Goal: Task Accomplishment & Management: Use online tool/utility

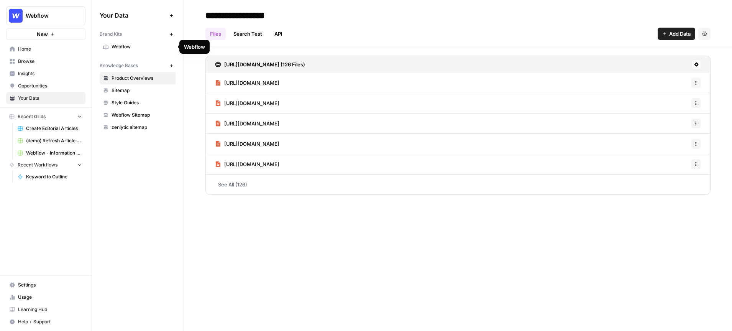
click at [129, 46] on span "Webflow" at bounding box center [141, 46] width 61 height 7
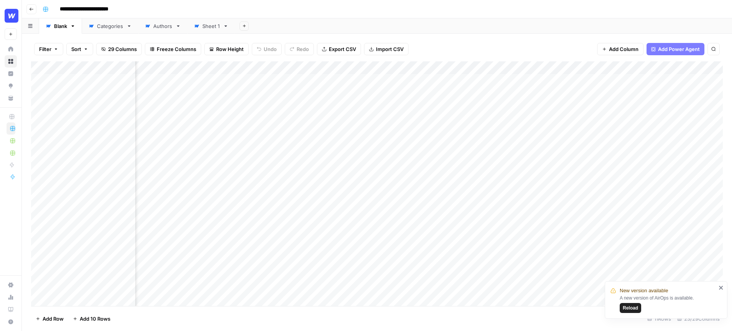
scroll to position [0, 353]
click at [628, 308] on span "Reload" at bounding box center [630, 307] width 15 height 7
click at [221, 46] on span "Row Height" at bounding box center [230, 49] width 28 height 8
click at [229, 95] on span "Tall" at bounding box center [246, 97] width 55 height 8
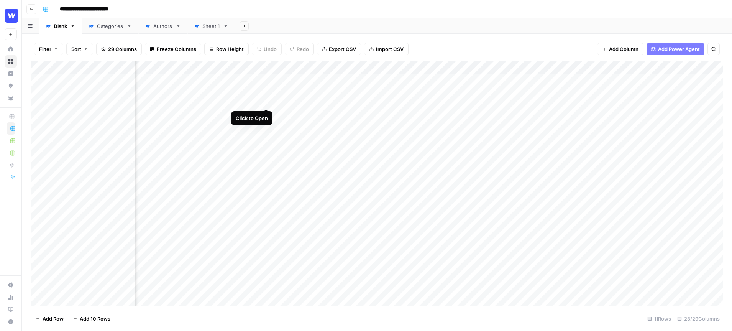
click at [267, 79] on div "Add Column" at bounding box center [377, 183] width 692 height 244
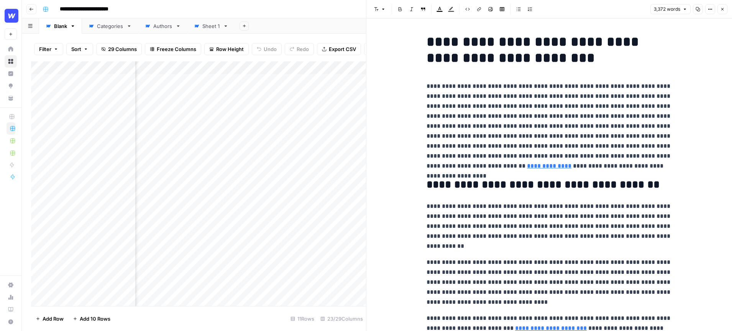
click at [722, 9] on icon "button" at bounding box center [722, 9] width 3 height 3
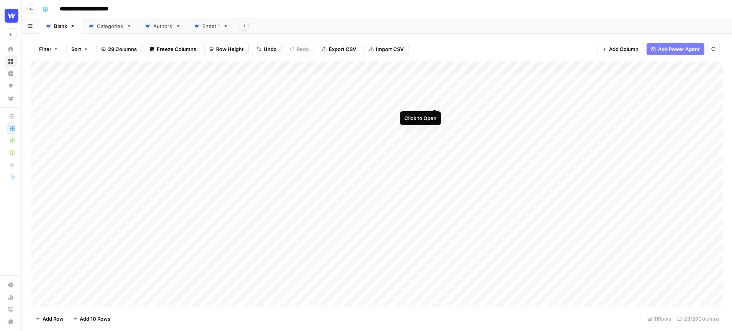
click at [437, 82] on div "Add Column" at bounding box center [377, 183] width 692 height 244
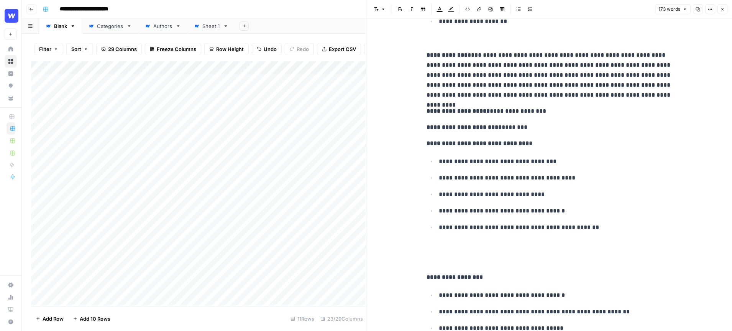
scroll to position [188, 0]
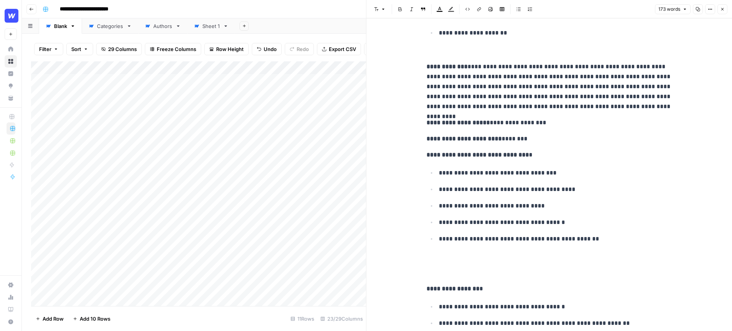
click at [721, 8] on icon "button" at bounding box center [722, 9] width 5 height 5
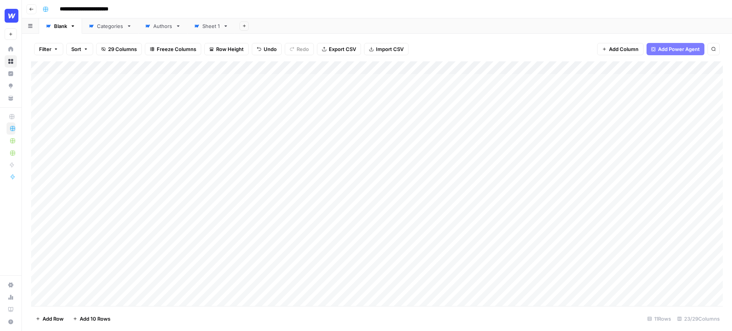
click at [323, 67] on div "Add Column" at bounding box center [377, 183] width 692 height 244
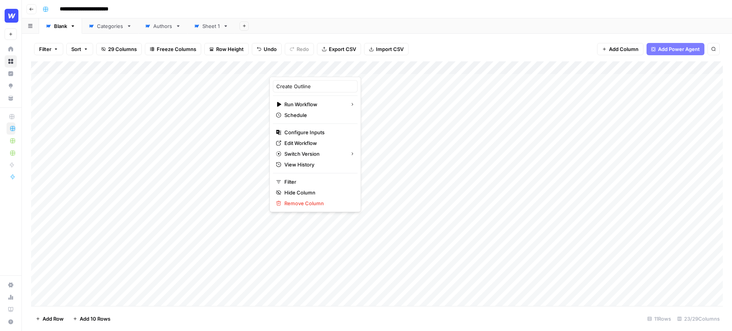
click at [314, 35] on div "Filter Sort 29 Columns Freeze Columns Row Height Undo Redo Export CSV Import CS…" at bounding box center [377, 182] width 710 height 297
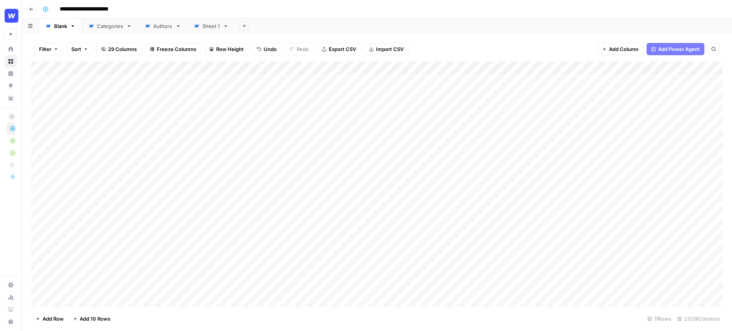
click at [201, 67] on div "Add Column" at bounding box center [377, 183] width 692 height 244
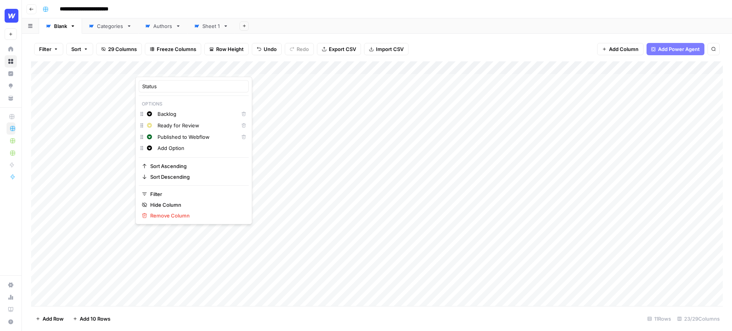
click at [147, 148] on div "Change color Add Option" at bounding box center [194, 148] width 110 height 11
click at [306, 25] on div "Add Sheet" at bounding box center [483, 25] width 497 height 15
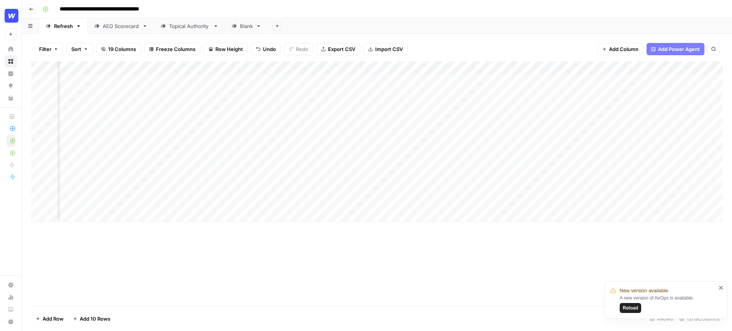
scroll to position [0, 467]
click at [616, 80] on div "Add Column" at bounding box center [377, 141] width 692 height 160
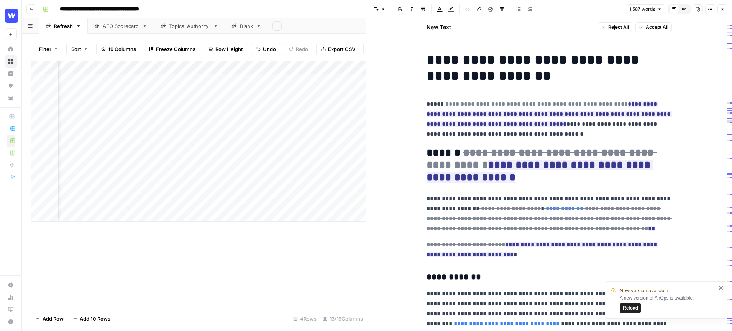
click at [722, 11] on icon "button" at bounding box center [722, 9] width 5 height 5
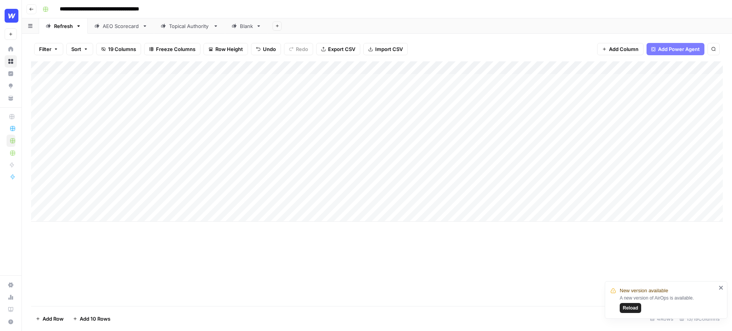
click at [458, 69] on div "Add Column" at bounding box center [377, 141] width 692 height 160
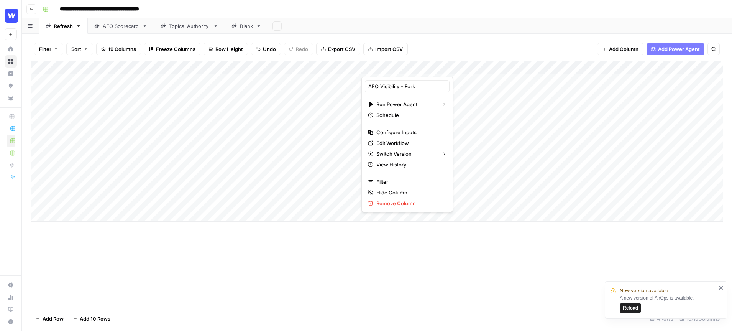
click at [480, 37] on div "Filter Sort 19 Columns Freeze Columns Row Height Undo Redo Export CSV Import CS…" at bounding box center [377, 49] width 692 height 25
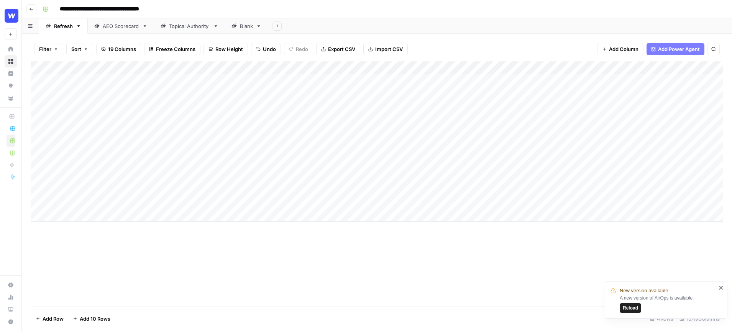
click at [526, 79] on div "Add Column" at bounding box center [377, 141] width 692 height 160
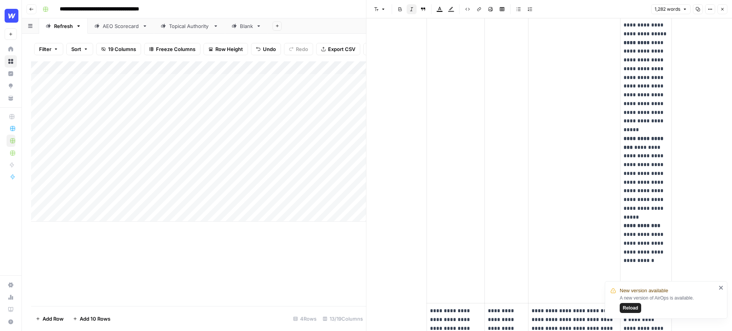
scroll to position [207, 0]
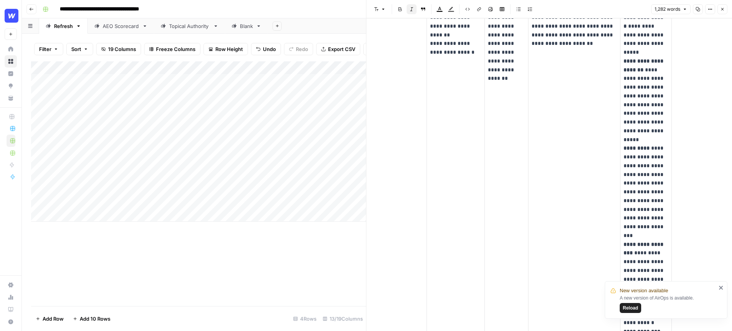
click at [718, 12] on button "Close" at bounding box center [722, 9] width 10 height 10
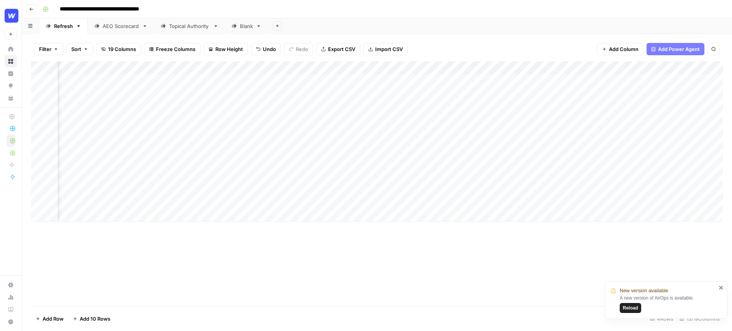
scroll to position [0, 454]
click at [475, 80] on div "Add Column" at bounding box center [377, 141] width 692 height 160
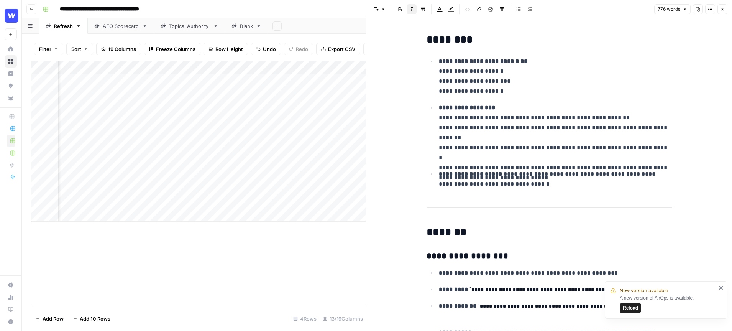
drag, startPoint x: 500, startPoint y: 89, endPoint x: 443, endPoint y: 73, distance: 59.6
click at [443, 73] on p "**********" at bounding box center [555, 76] width 233 height 40
click at [721, 10] on icon "button" at bounding box center [722, 9] width 5 height 5
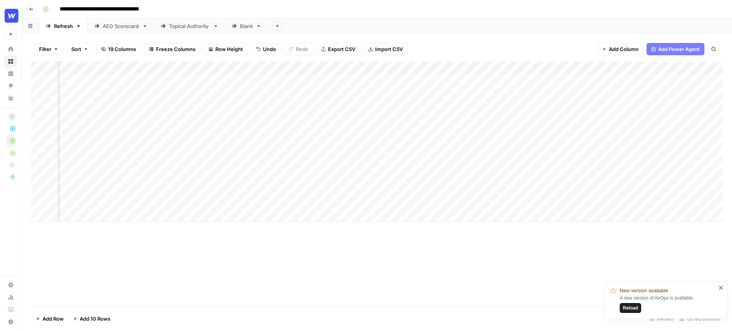
scroll to position [0, 568]
click at [513, 81] on div "Add Column" at bounding box center [377, 141] width 692 height 160
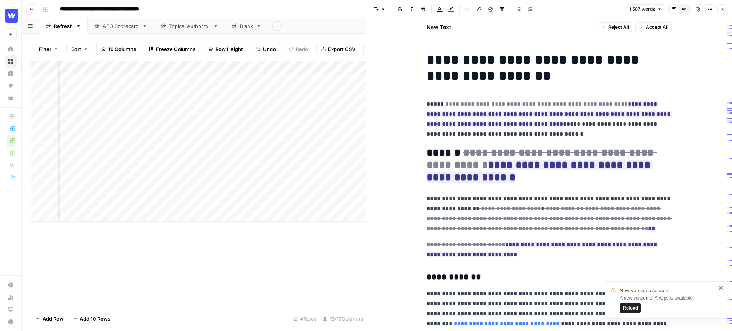
click at [724, 10] on icon "button" at bounding box center [722, 9] width 5 height 5
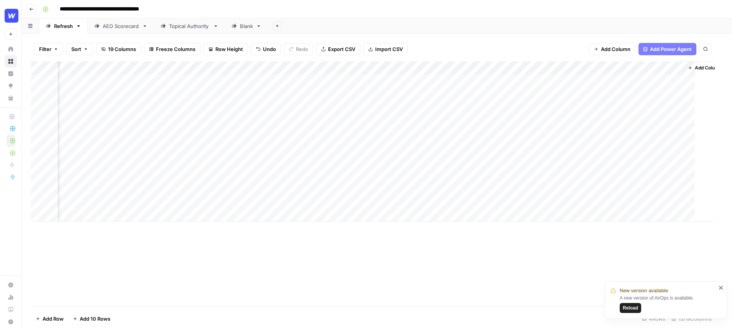
scroll to position [0, 559]
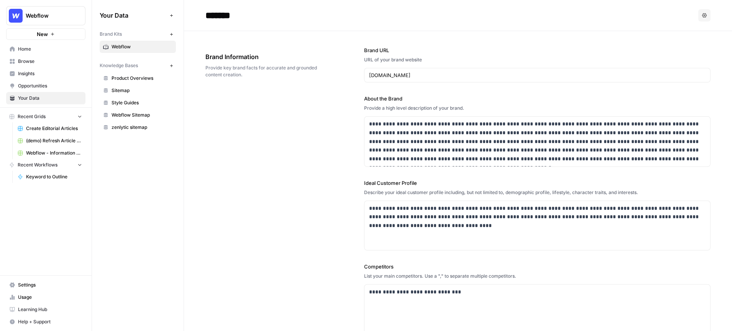
click at [70, 15] on span "Webflow" at bounding box center [49, 16] width 46 height 8
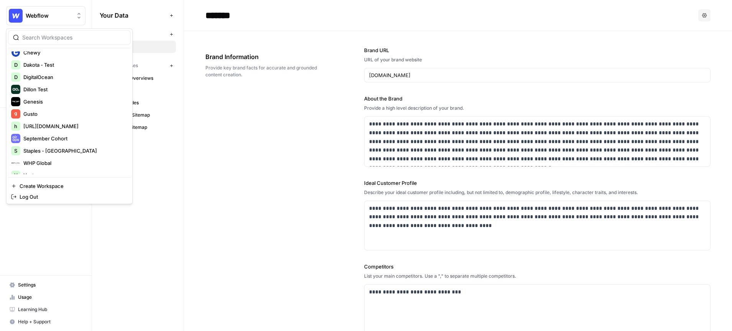
scroll to position [74, 0]
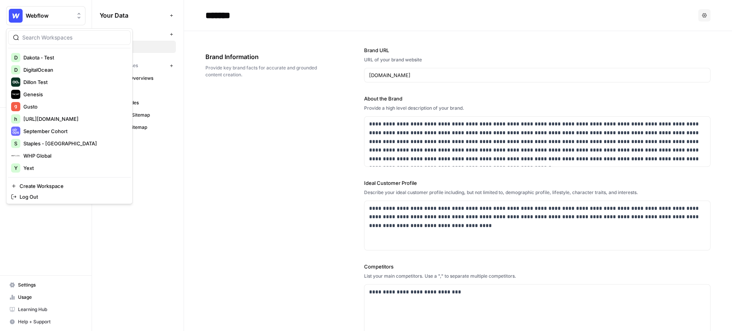
click at [243, 123] on div "**********" at bounding box center [457, 232] width 505 height 402
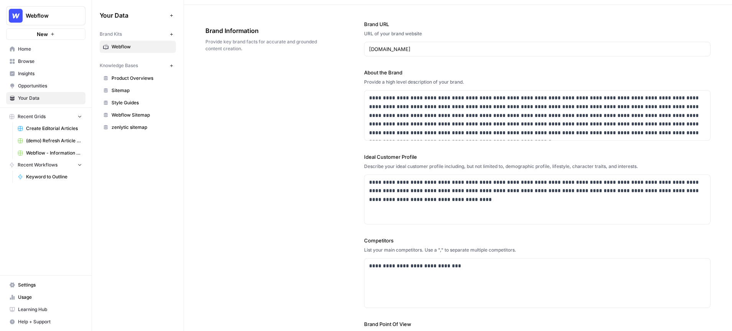
scroll to position [32, 0]
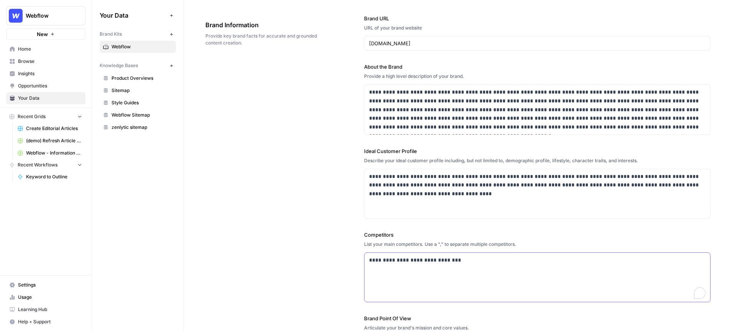
drag, startPoint x: 468, startPoint y: 262, endPoint x: 366, endPoint y: 259, distance: 102.4
click at [366, 259] on div "**********" at bounding box center [537, 276] width 346 height 49
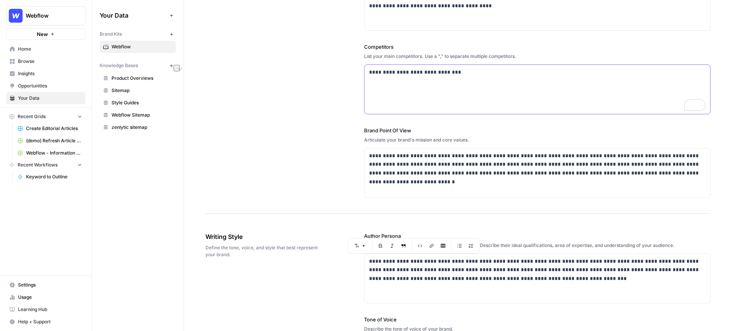
scroll to position [223, 0]
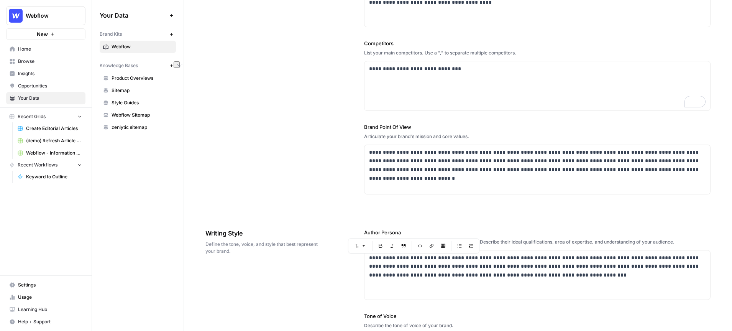
click at [302, 158] on div "**********" at bounding box center [457, 9] width 505 height 402
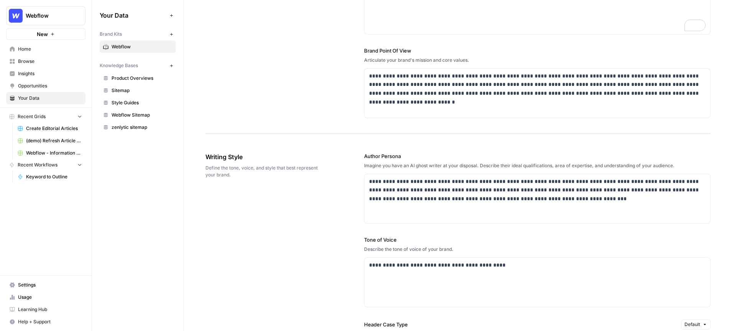
scroll to position [300, 0]
drag, startPoint x: 233, startPoint y: 174, endPoint x: 203, endPoint y: 167, distance: 31.1
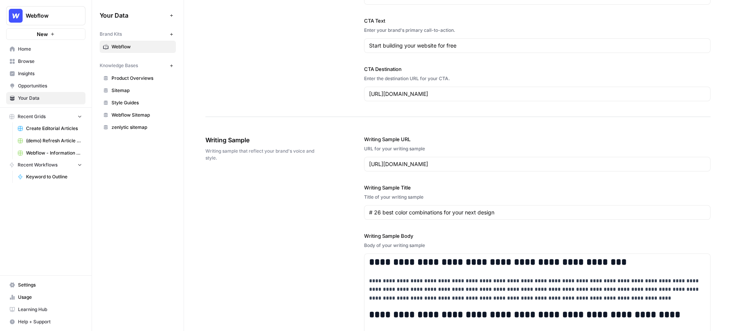
scroll to position [0, 0]
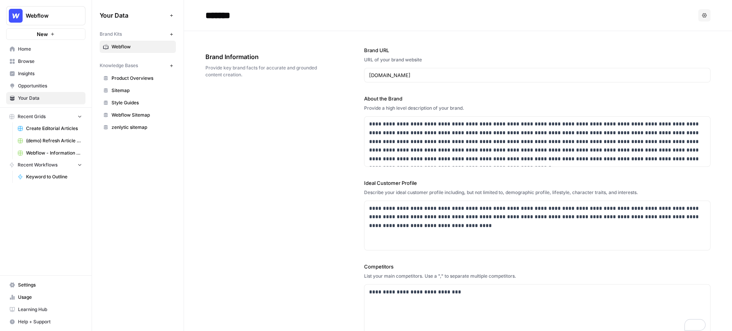
click at [120, 95] on link "Sitemap" at bounding box center [138, 90] width 76 height 12
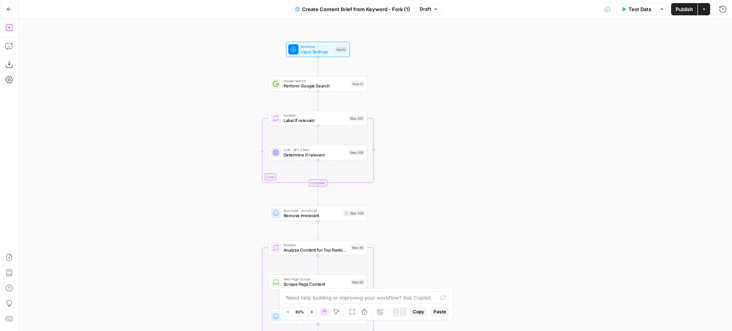
click at [13, 29] on button "Add Steps" at bounding box center [9, 27] width 12 height 12
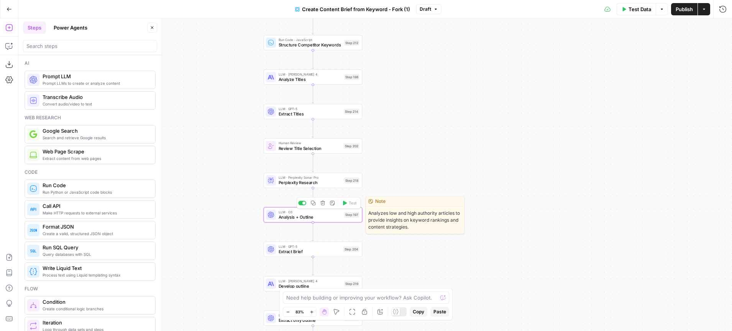
click at [307, 219] on span "Analysis + Outline" at bounding box center [310, 217] width 63 height 7
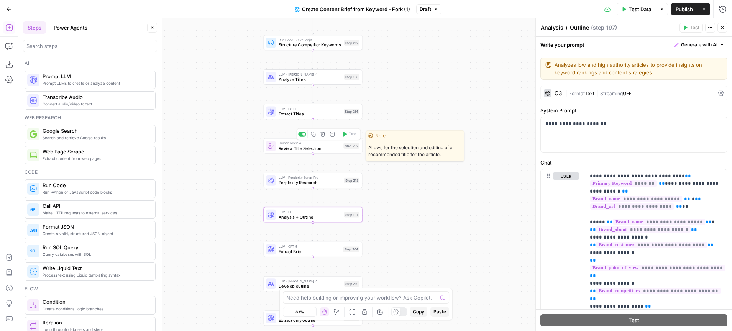
click at [316, 145] on span "Review Title Selection" at bounding box center [310, 148] width 62 height 7
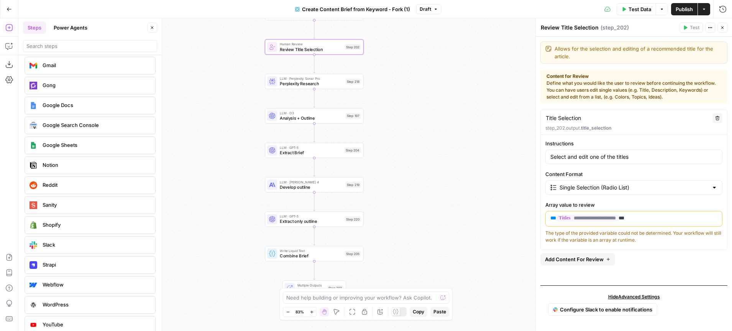
scroll to position [1596, 0]
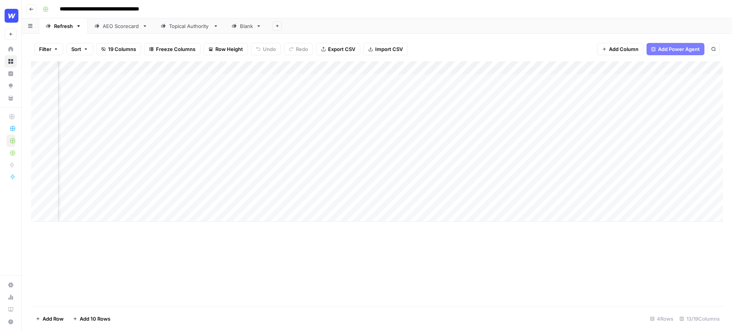
scroll to position [0, 53]
click at [471, 80] on div "Add Column" at bounding box center [377, 141] width 692 height 160
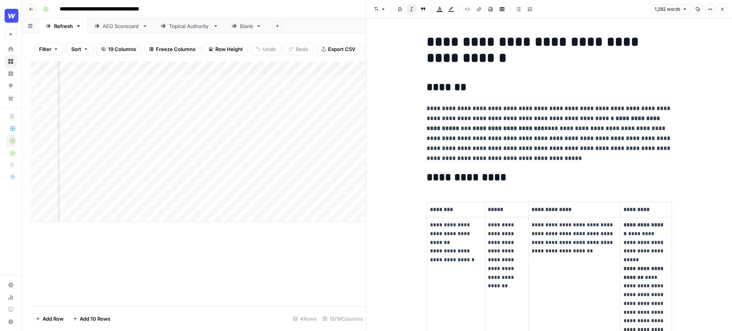
click at [723, 11] on button "Close" at bounding box center [722, 9] width 10 height 10
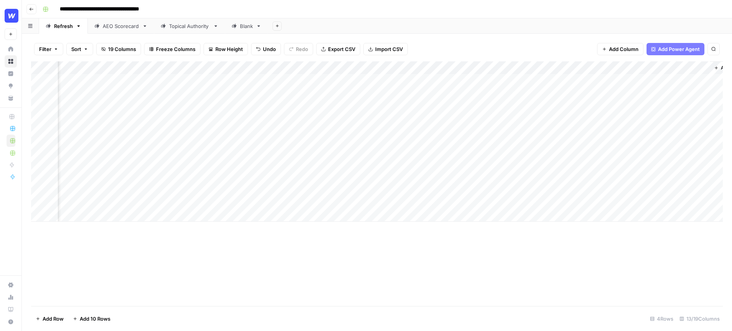
scroll to position [0, 568]
click at [515, 81] on div "Add Column" at bounding box center [377, 141] width 692 height 160
click at [593, 81] on div "Add Column" at bounding box center [377, 141] width 692 height 160
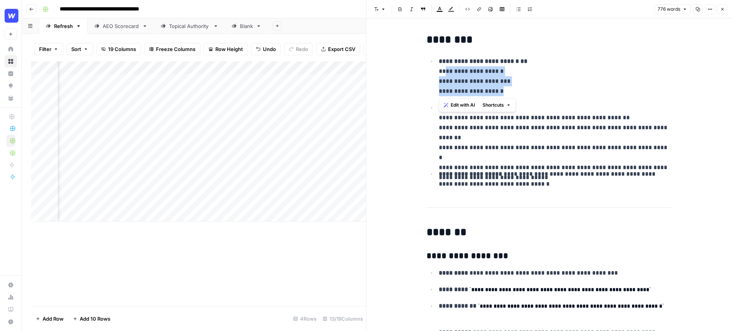
drag, startPoint x: 500, startPoint y: 95, endPoint x: 434, endPoint y: 63, distance: 73.9
click at [434, 63] on ul "**********" at bounding box center [548, 122] width 245 height 133
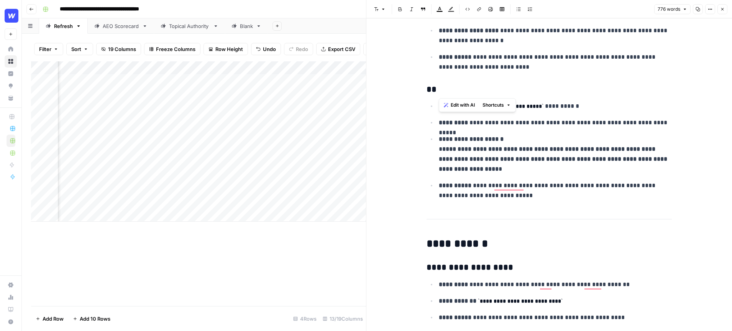
scroll to position [978, 0]
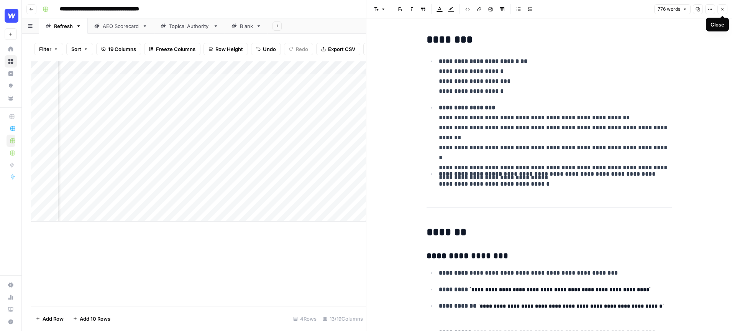
click at [723, 10] on icon "button" at bounding box center [722, 9] width 3 height 3
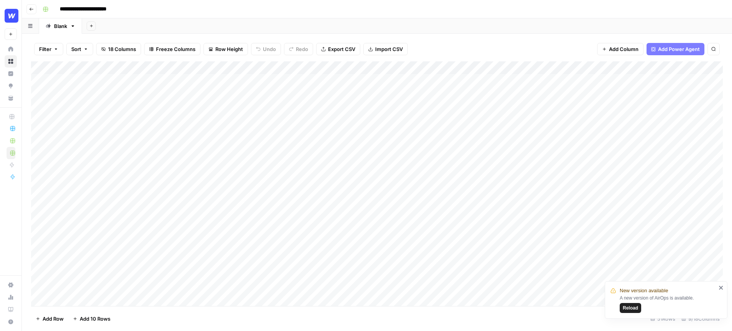
click at [501, 148] on div "Add Column" at bounding box center [377, 183] width 692 height 244
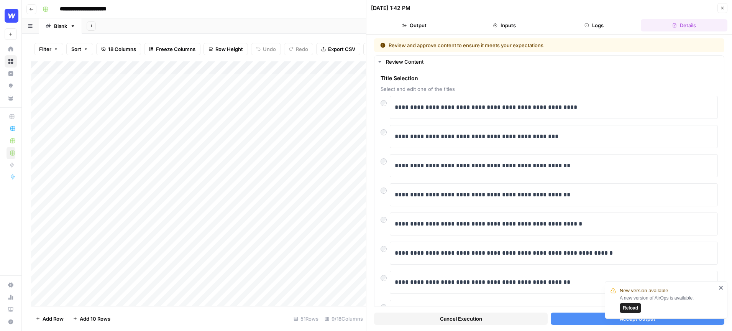
click at [723, 288] on icon "close" at bounding box center [720, 287] width 5 height 6
click at [724, 8] on span "Close" at bounding box center [724, 8] width 0 height 0
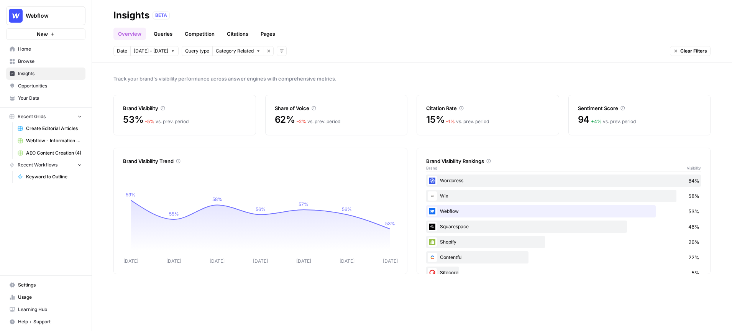
click at [372, 91] on div "Track your brand's visibility performance across answer engines with comprehens…" at bounding box center [412, 196] width 640 height 268
click at [162, 35] on link "Queries" at bounding box center [163, 34] width 28 height 12
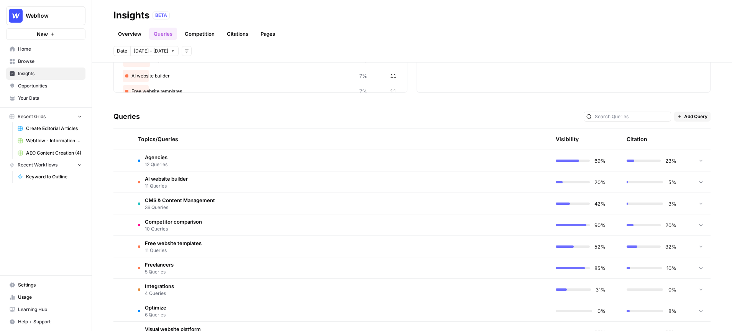
scroll to position [132, 0]
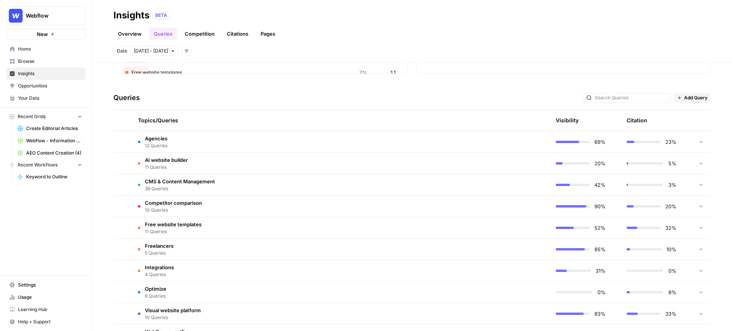
click at [207, 182] on span "CMS & Content Management" at bounding box center [180, 181] width 70 height 8
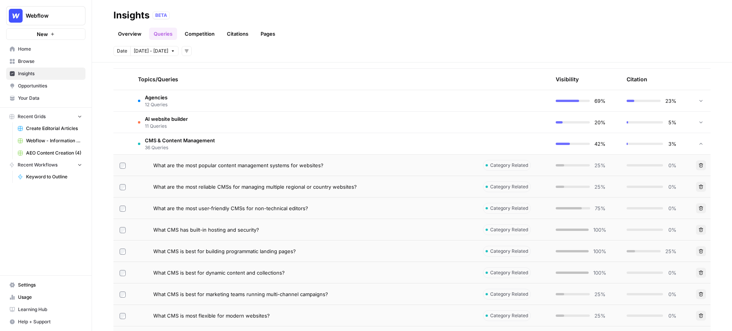
scroll to position [175, 0]
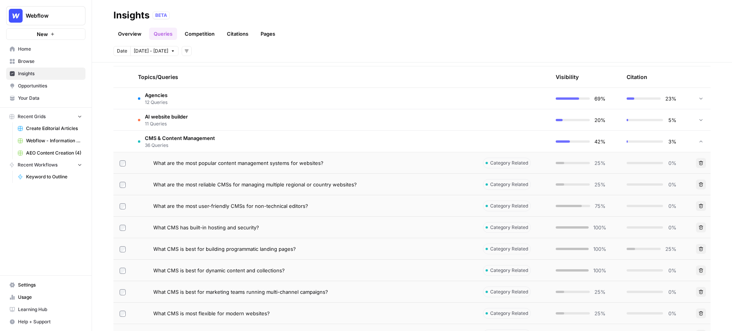
click at [258, 288] on span "What CMS is best for marketing teams running multi-channel campaigns?" at bounding box center [240, 292] width 175 height 8
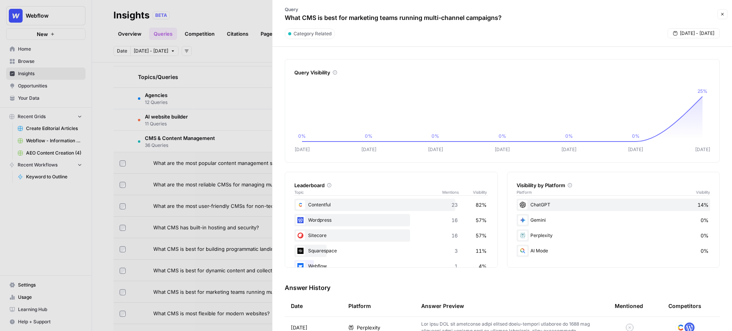
drag, startPoint x: 506, startPoint y: 18, endPoint x: 270, endPoint y: 15, distance: 236.4
click at [270, 15] on div "Insights BETA Overview Queries Competition Citations Pages Date [DATE] - [DATE]…" at bounding box center [412, 165] width 640 height 331
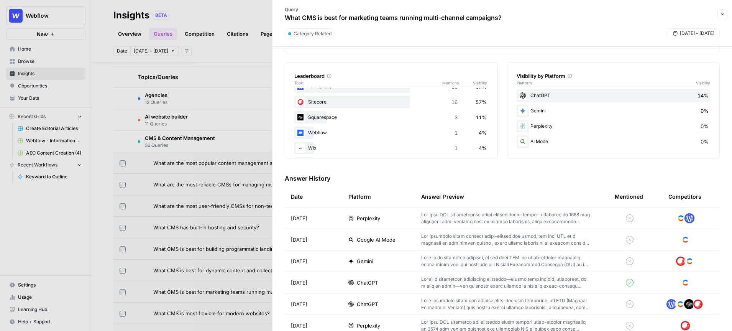
scroll to position [154, 0]
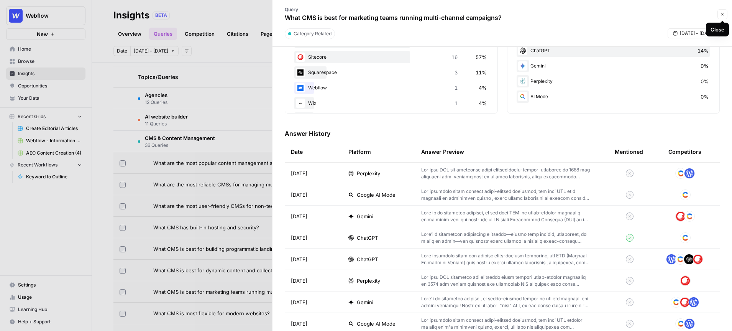
click at [723, 18] on button "Close" at bounding box center [722, 14] width 10 height 10
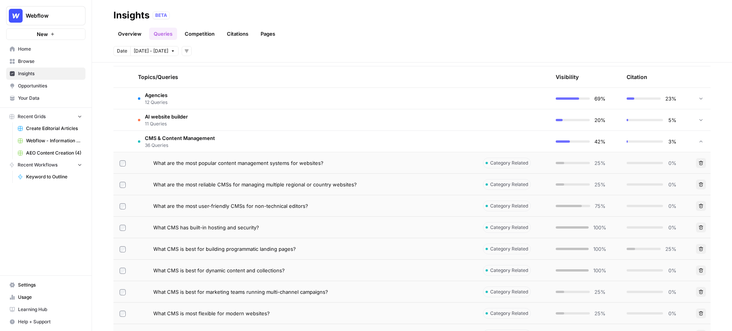
click at [180, 139] on span "CMS & Content Management" at bounding box center [180, 138] width 70 height 8
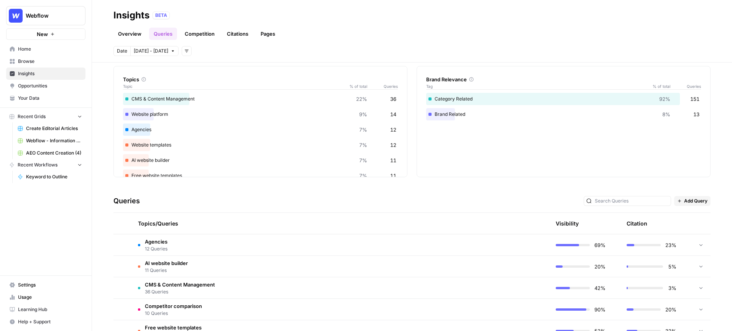
scroll to position [34, 0]
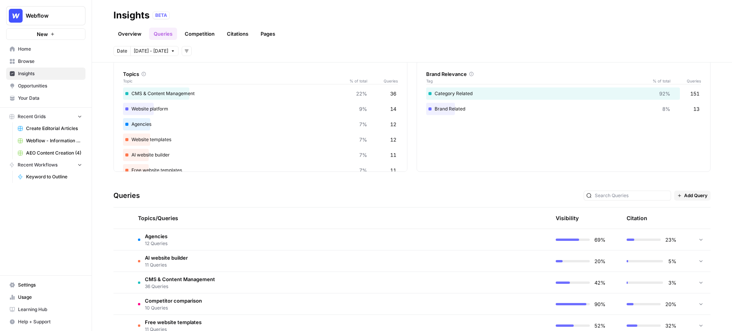
click at [685, 197] on span "Add Query" at bounding box center [695, 195] width 23 height 7
click at [696, 212] on span "Add Query" at bounding box center [703, 212] width 28 height 8
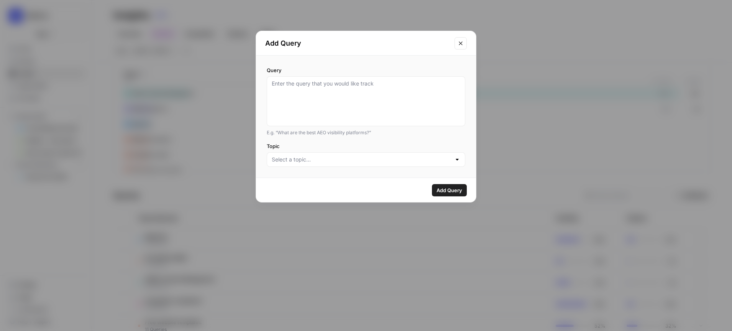
click at [461, 41] on icon "Close modal" at bounding box center [460, 43] width 6 height 6
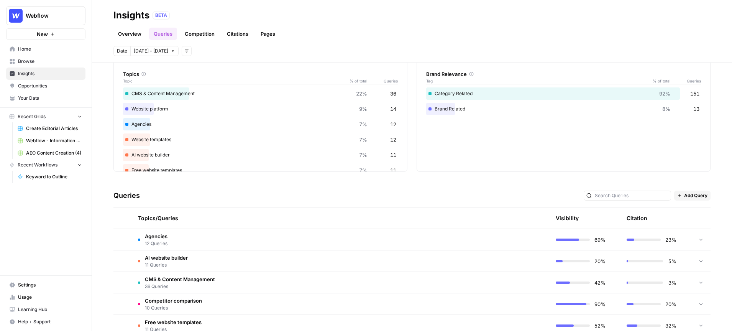
click at [696, 196] on span "Add Query" at bounding box center [695, 195] width 23 height 7
click at [693, 223] on span "Bulk Upload" at bounding box center [703, 223] width 28 height 8
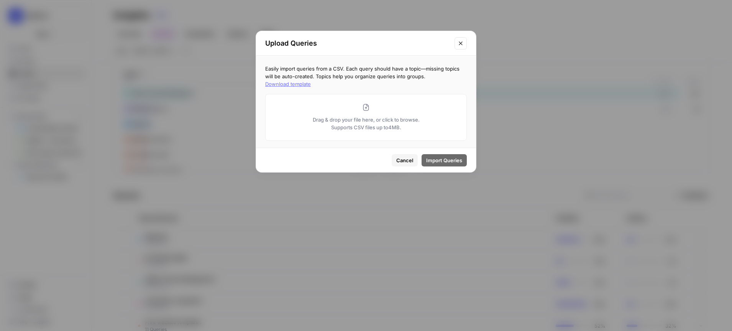
click at [461, 44] on icon "Close modal" at bounding box center [460, 43] width 6 height 6
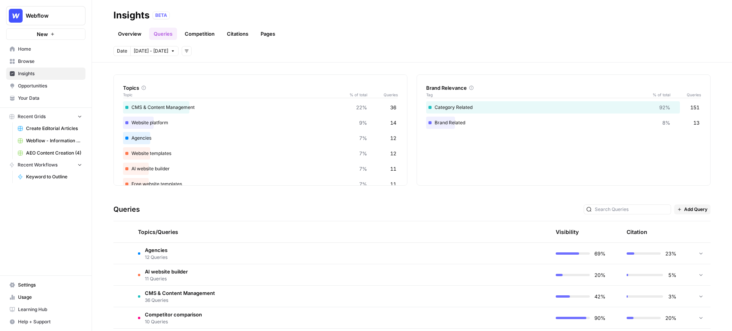
scroll to position [0, 0]
